Goal: Navigation & Orientation: Find specific page/section

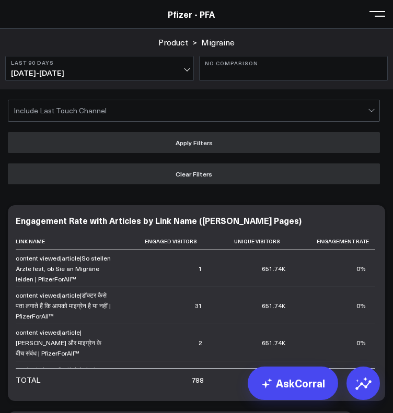
click at [376, 14] on button at bounding box center [378, 13] width 16 height 16
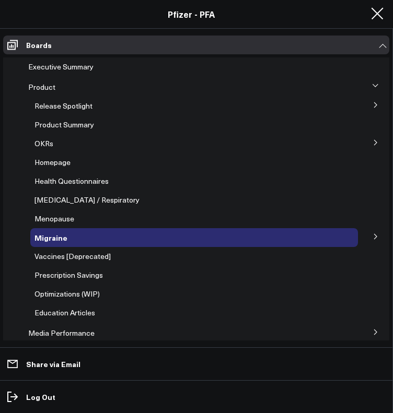
click at [373, 107] on icon at bounding box center [376, 105] width 6 height 6
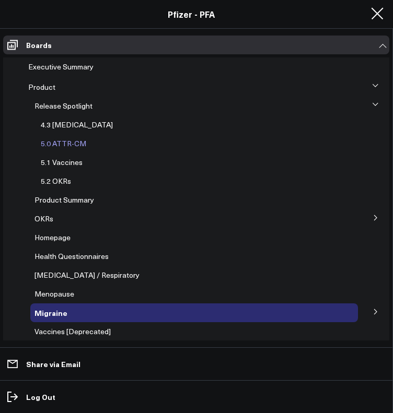
click at [63, 143] on span "5.0 ATTR-CM" at bounding box center [63, 144] width 45 height 10
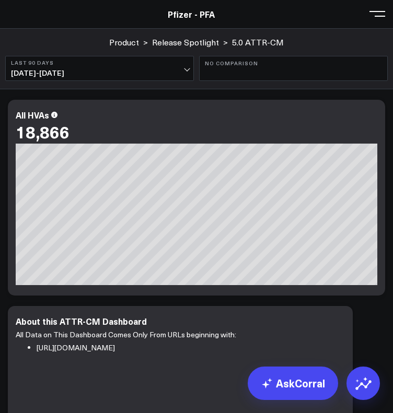
click at [358, 164] on div "[#fff fontSize:14px lineHeight:16px][/] [#fff fontSize:14px lineHeight:20px fon…" at bounding box center [197, 215] width 362 height 142
click at [347, 138] on div "18,866" at bounding box center [197, 131] width 362 height 19
click at [318, 125] on div "18,866" at bounding box center [197, 131] width 362 height 19
